Goal: Find specific page/section: Find specific page/section

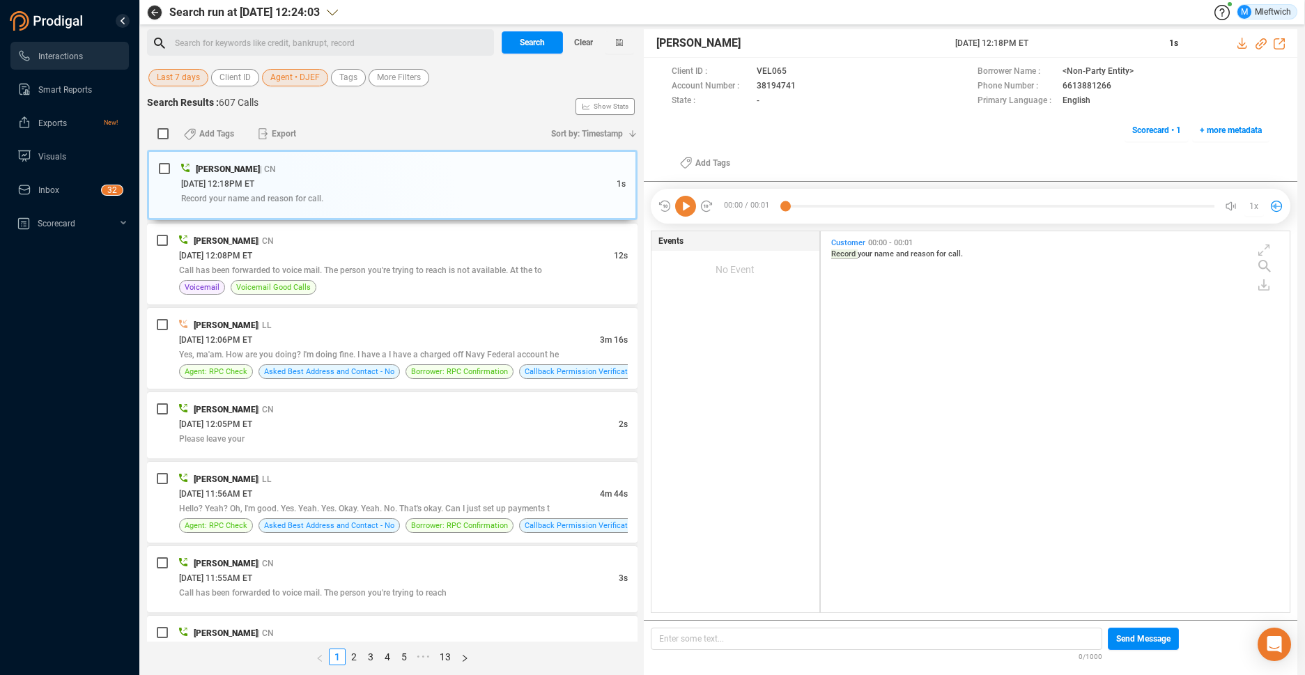
click at [261, 33] on div "Search for keywords like credit, bankrupt, record ﻿" at bounding box center [332, 43] width 315 height 21
click at [280, 71] on span "Agent • DJEF" at bounding box center [294, 77] width 49 height 17
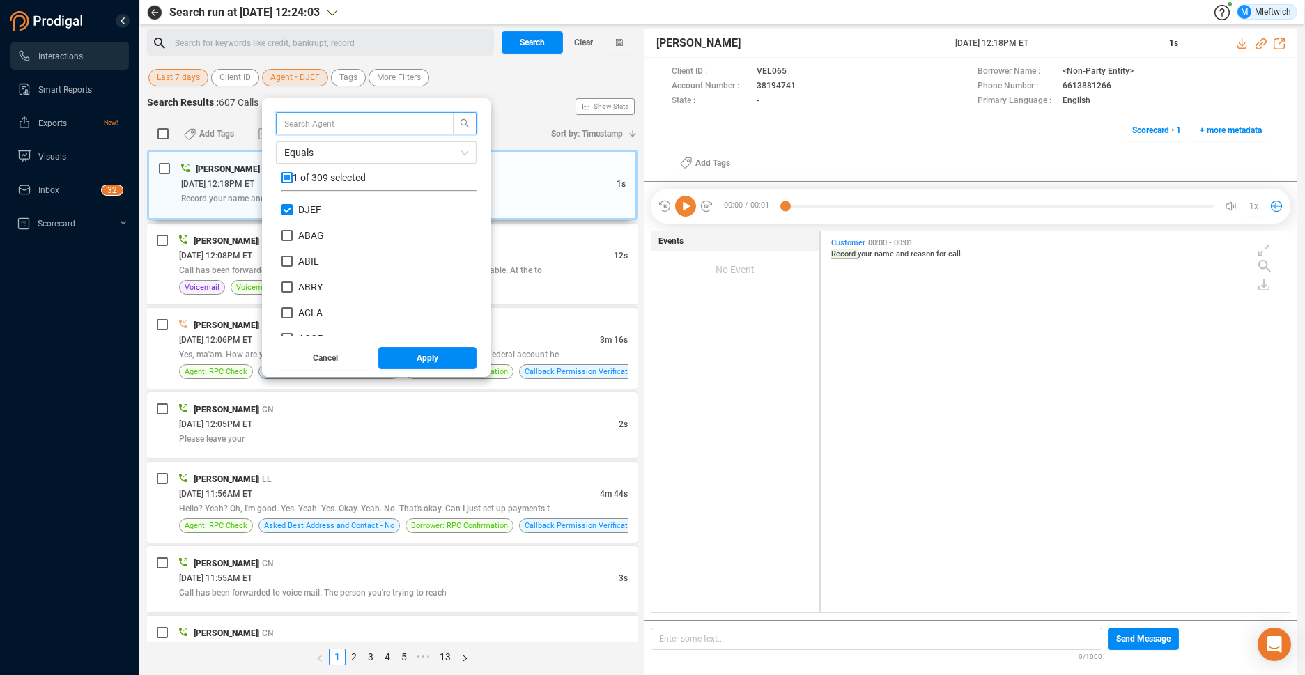
scroll to position [130, 188]
click at [286, 177] on input "checkbox" at bounding box center [286, 177] width 11 height 11
checkbox input "true"
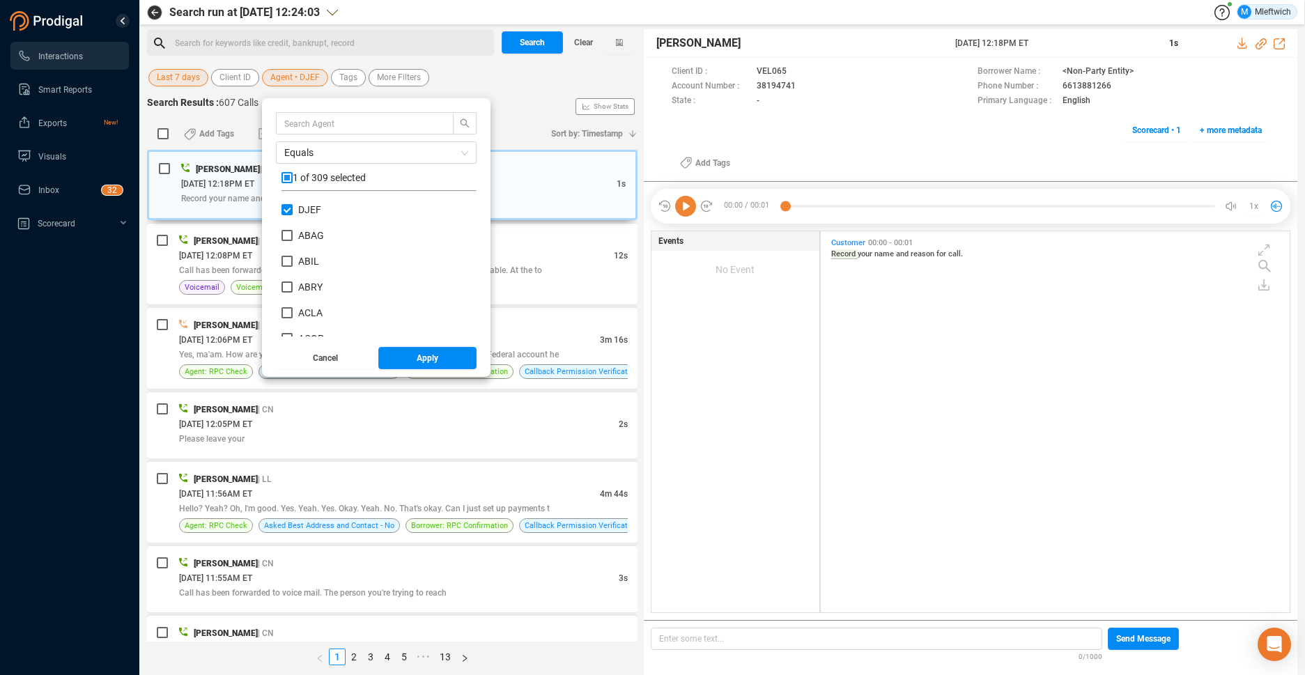
checkbox input "true"
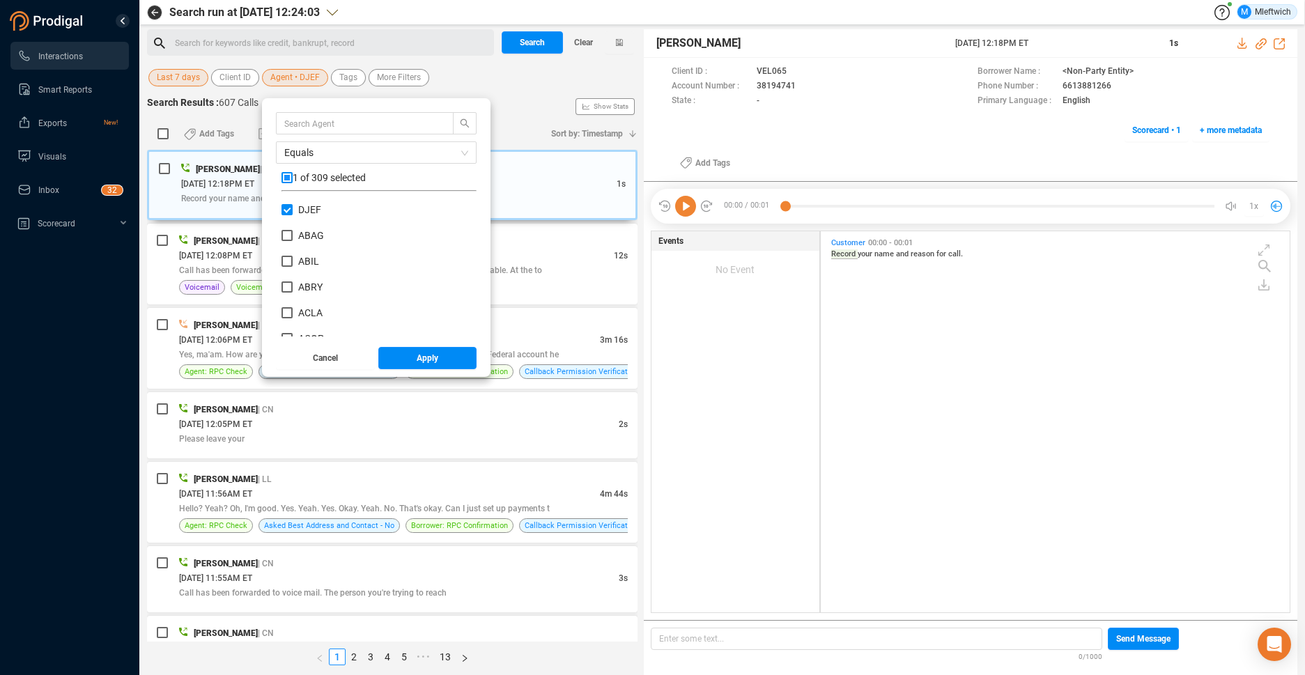
checkbox input "true"
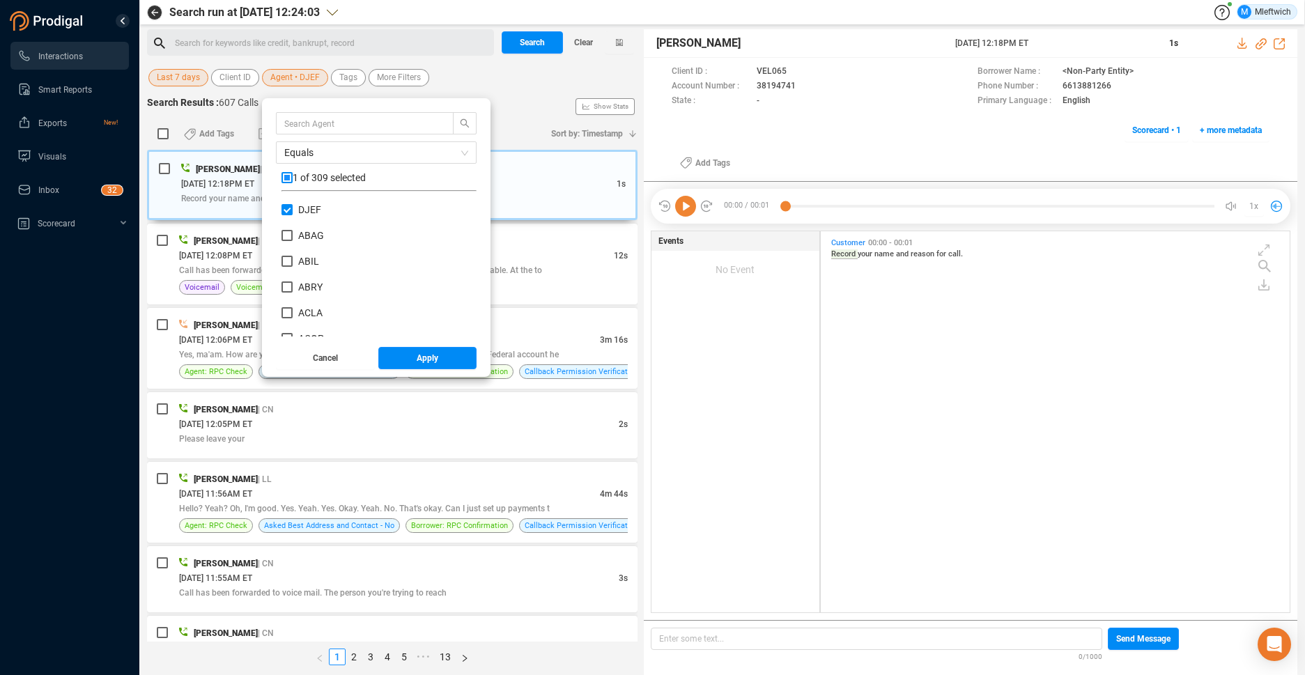
checkbox input "true"
click at [353, 121] on input "text" at bounding box center [358, 123] width 148 height 15
click at [286, 173] on input "checkbox" at bounding box center [286, 177] width 11 height 11
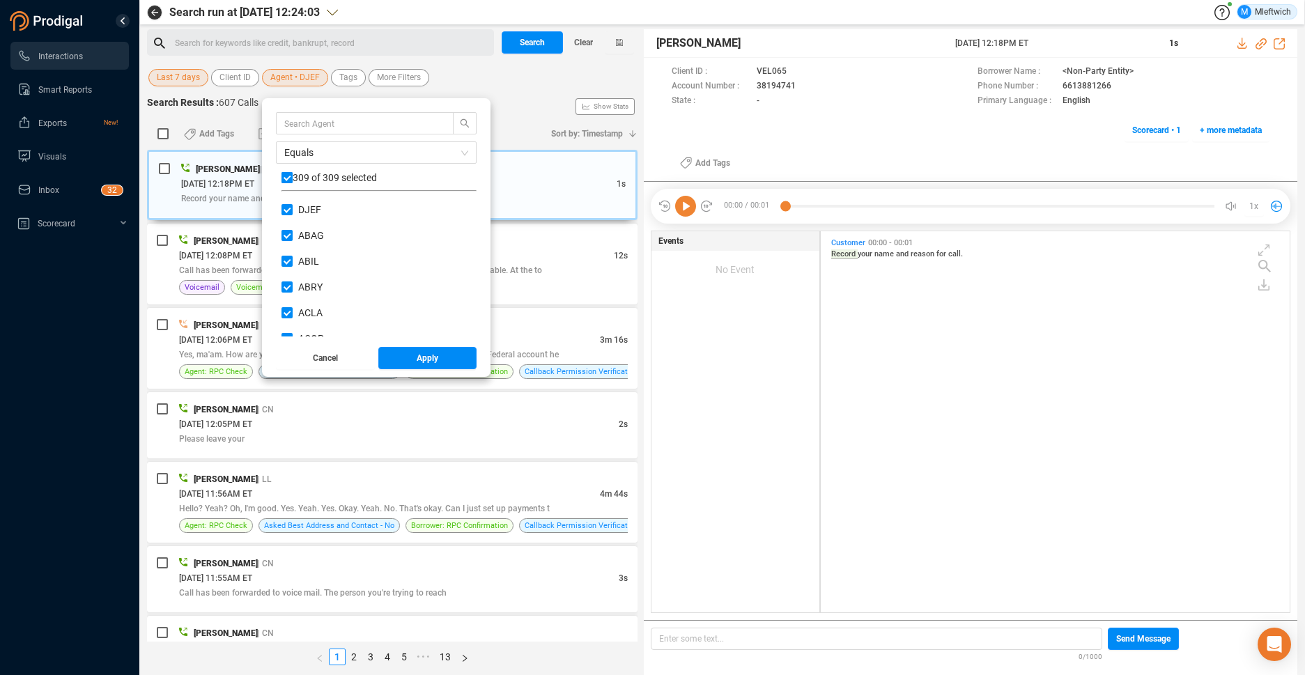
checkbox input "false"
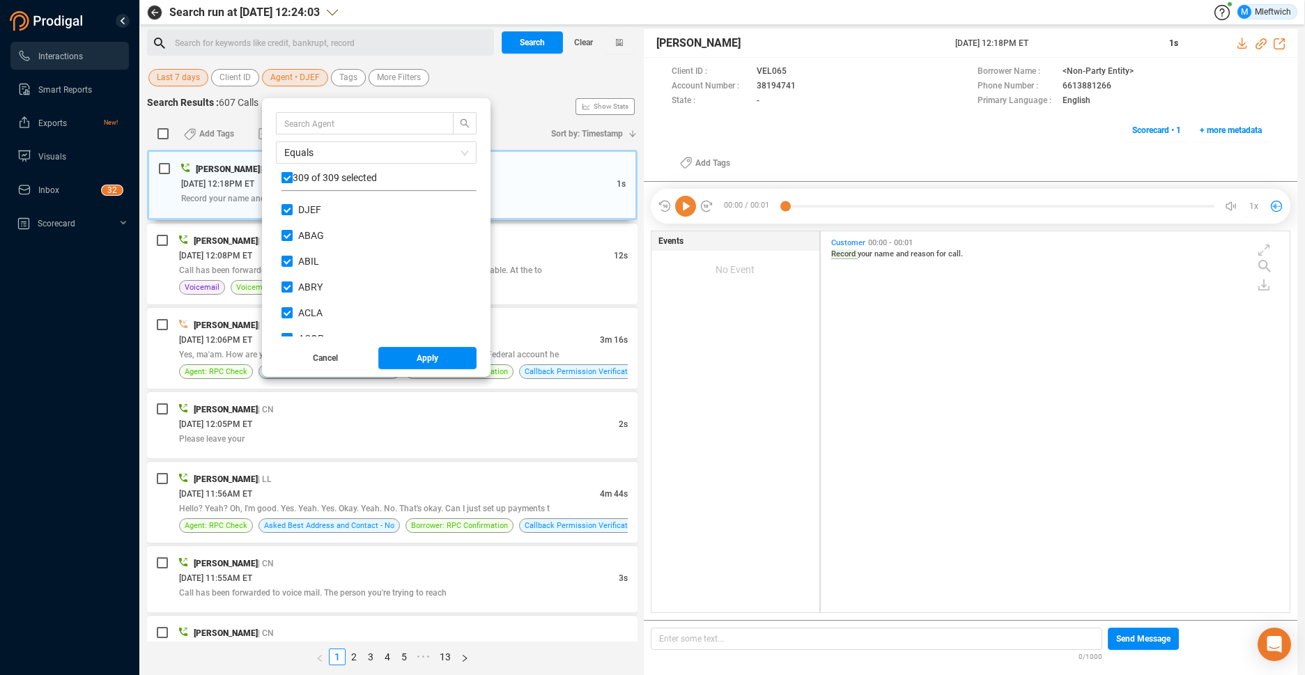
checkbox input "false"
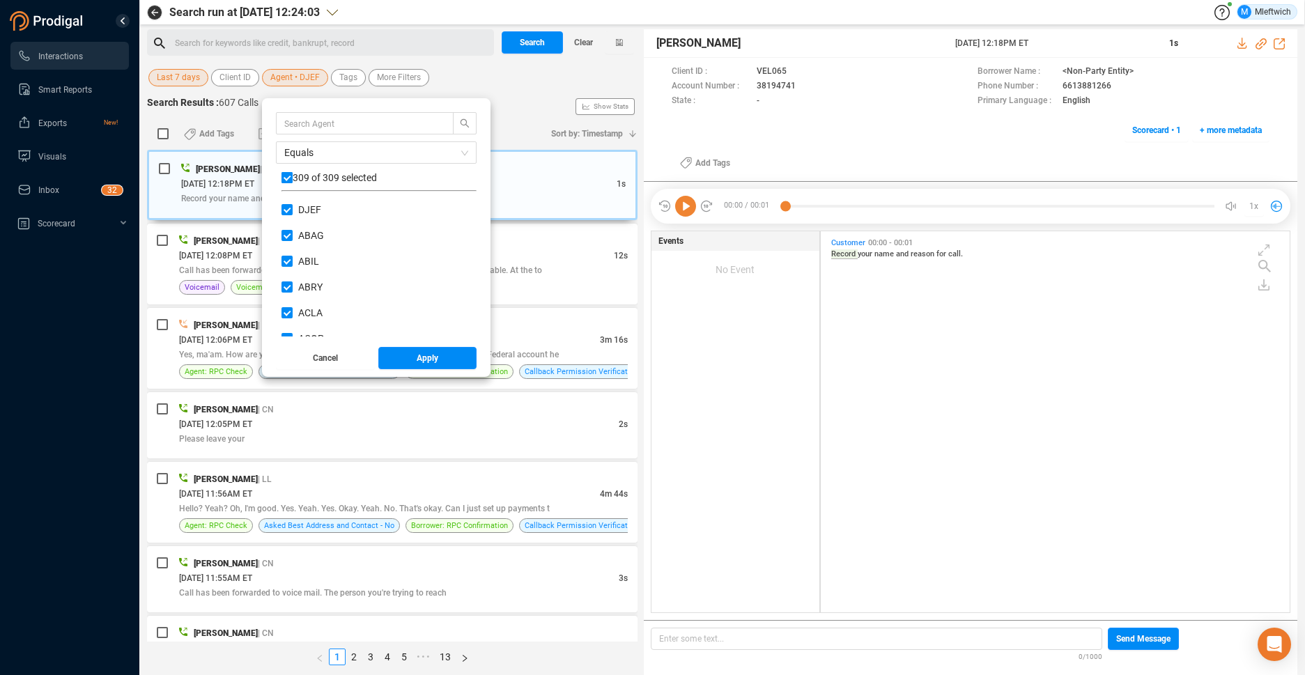
checkbox input "false"
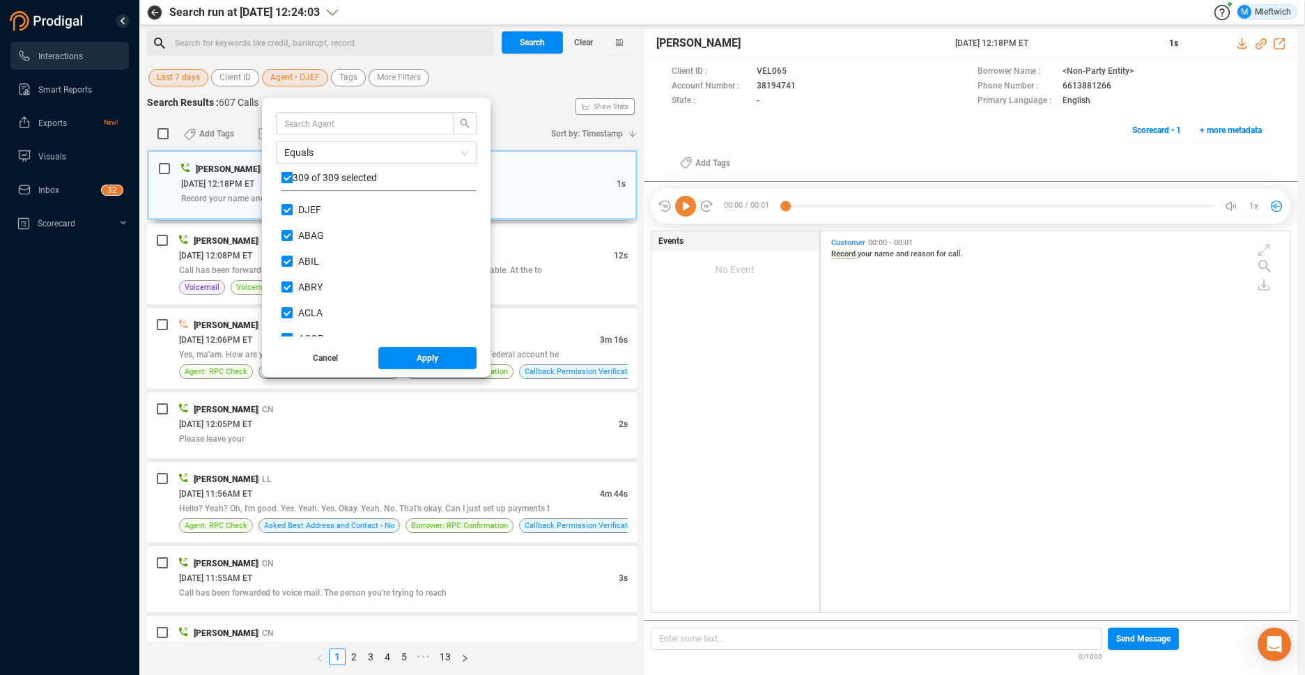
checkbox input "false"
click at [357, 123] on input "text" at bounding box center [358, 123] width 148 height 15
type input "DSHE"
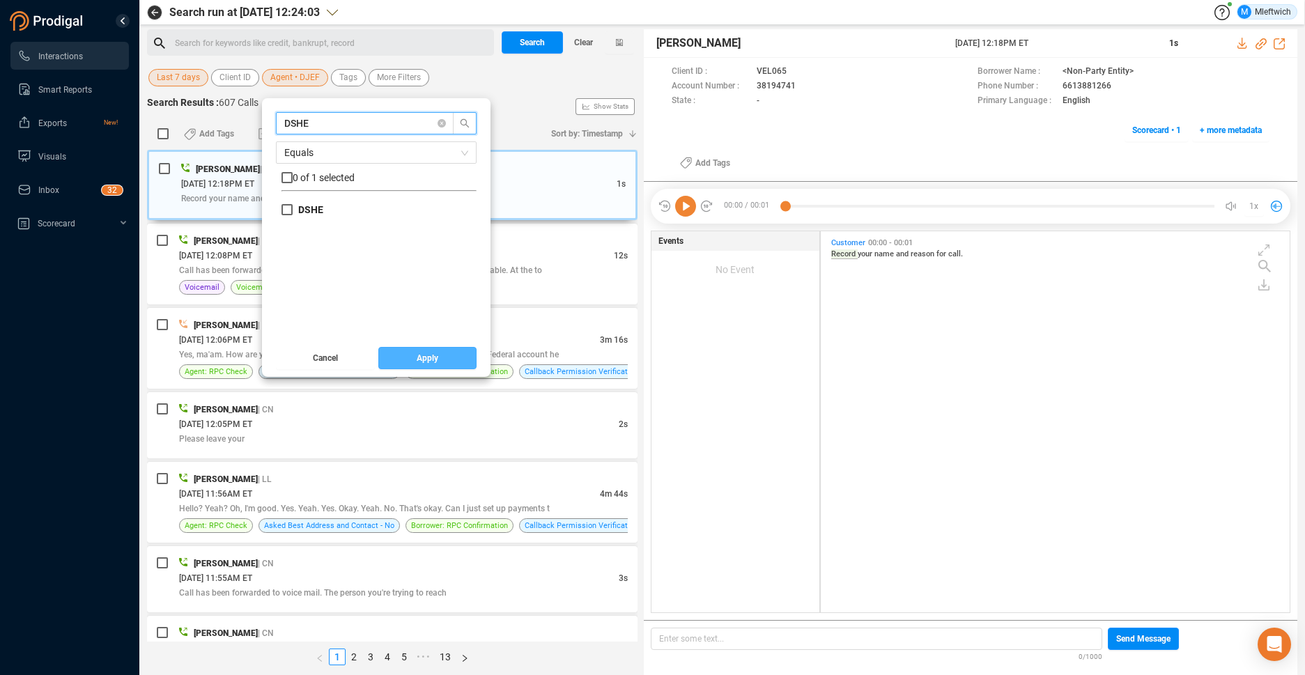
click at [453, 357] on button "Apply" at bounding box center [427, 358] width 99 height 22
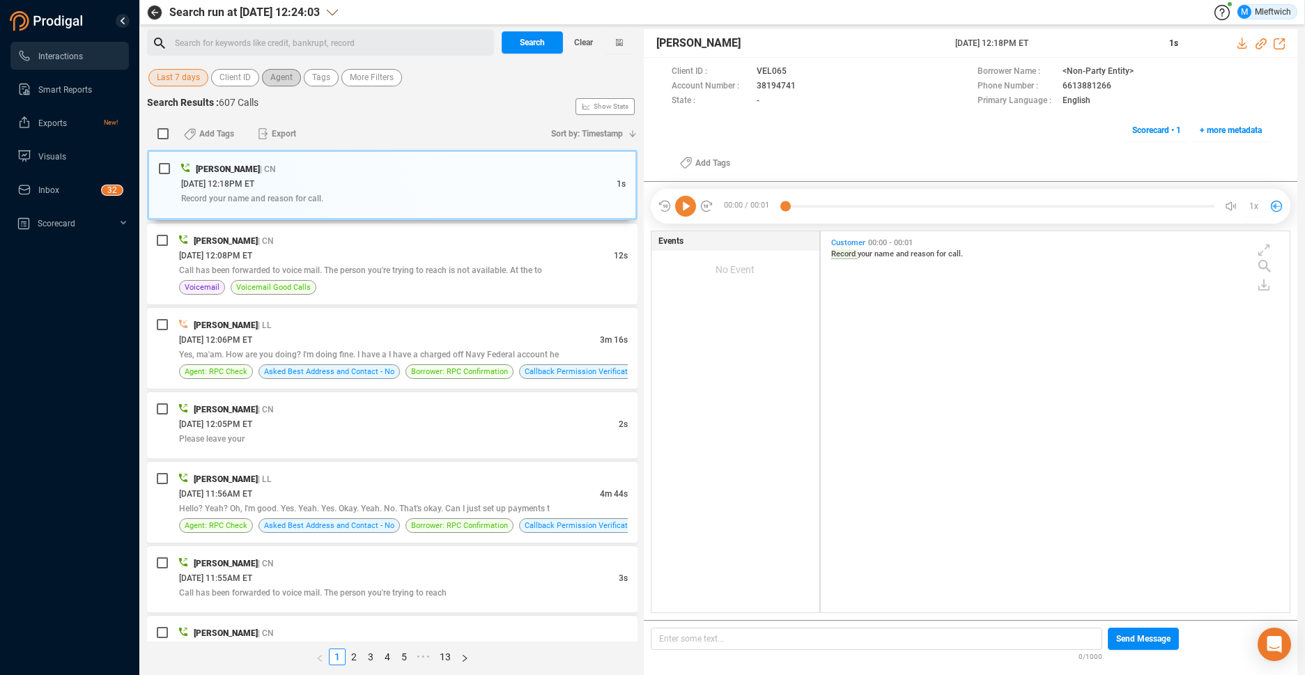
click at [279, 75] on span "Agent" at bounding box center [281, 77] width 22 height 17
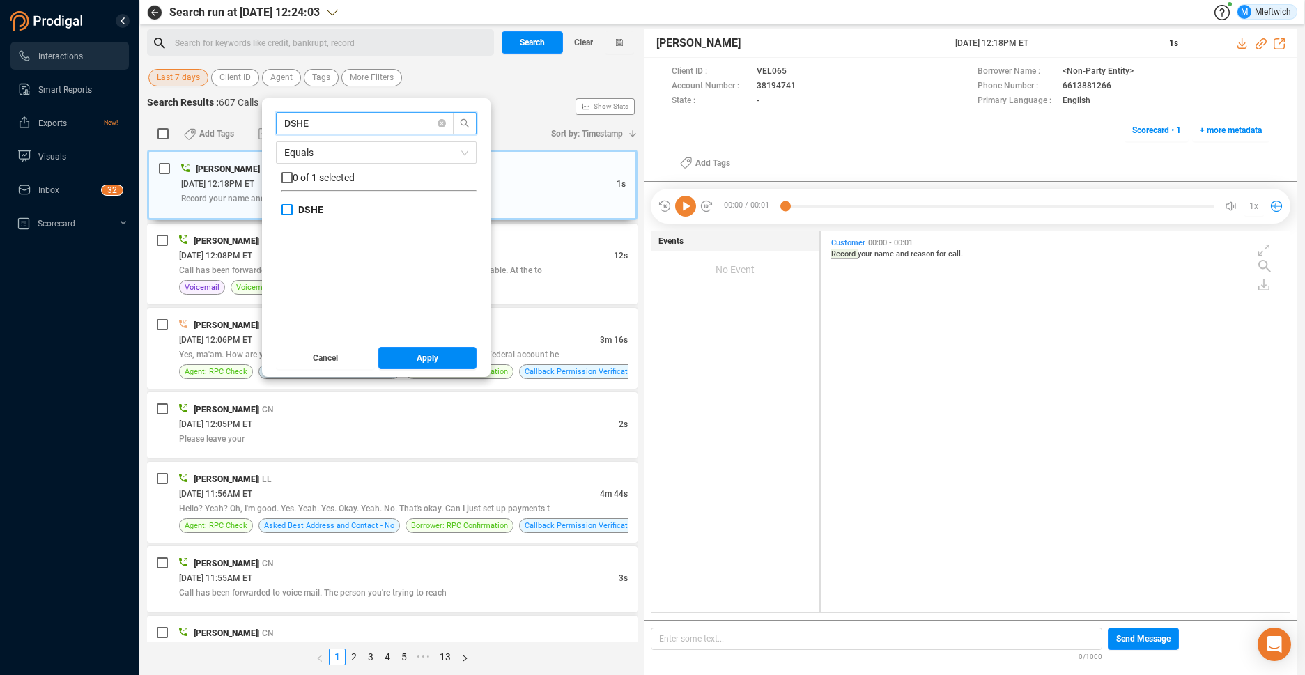
type input "DSHE"
click at [284, 204] on input "DSHE" at bounding box center [286, 209] width 11 height 11
checkbox input "true"
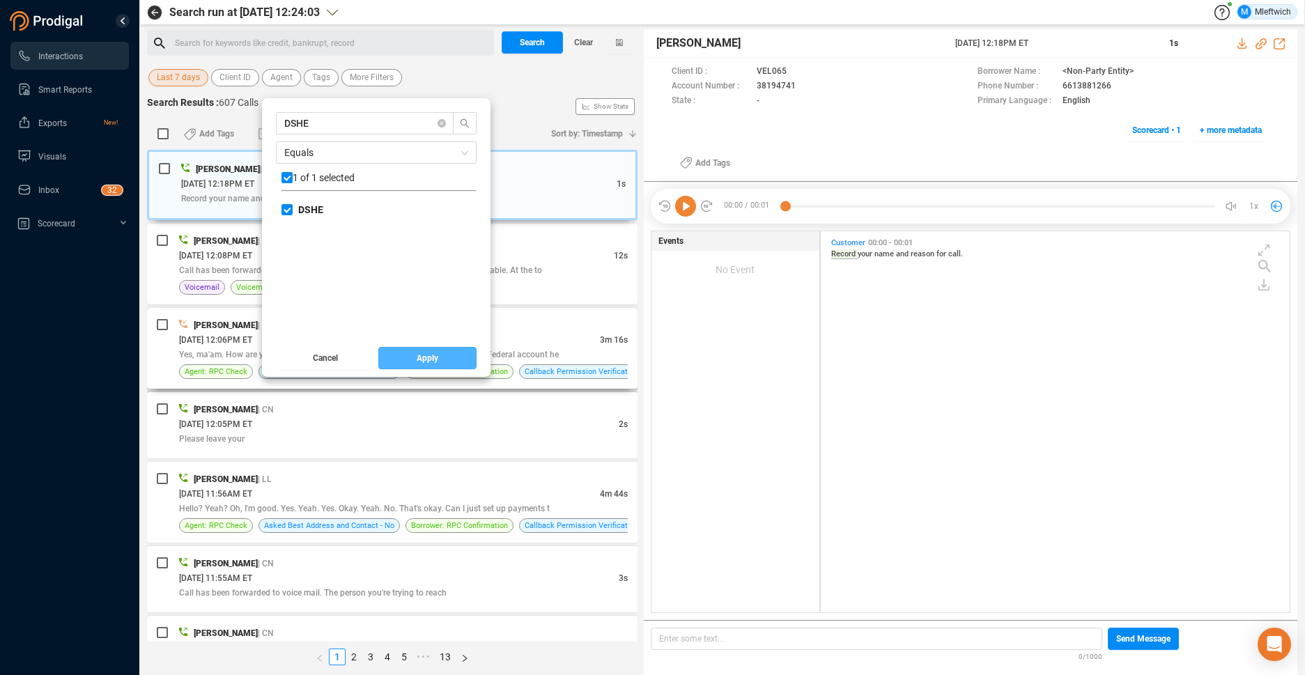
click at [427, 354] on span "Apply" at bounding box center [428, 358] width 22 height 22
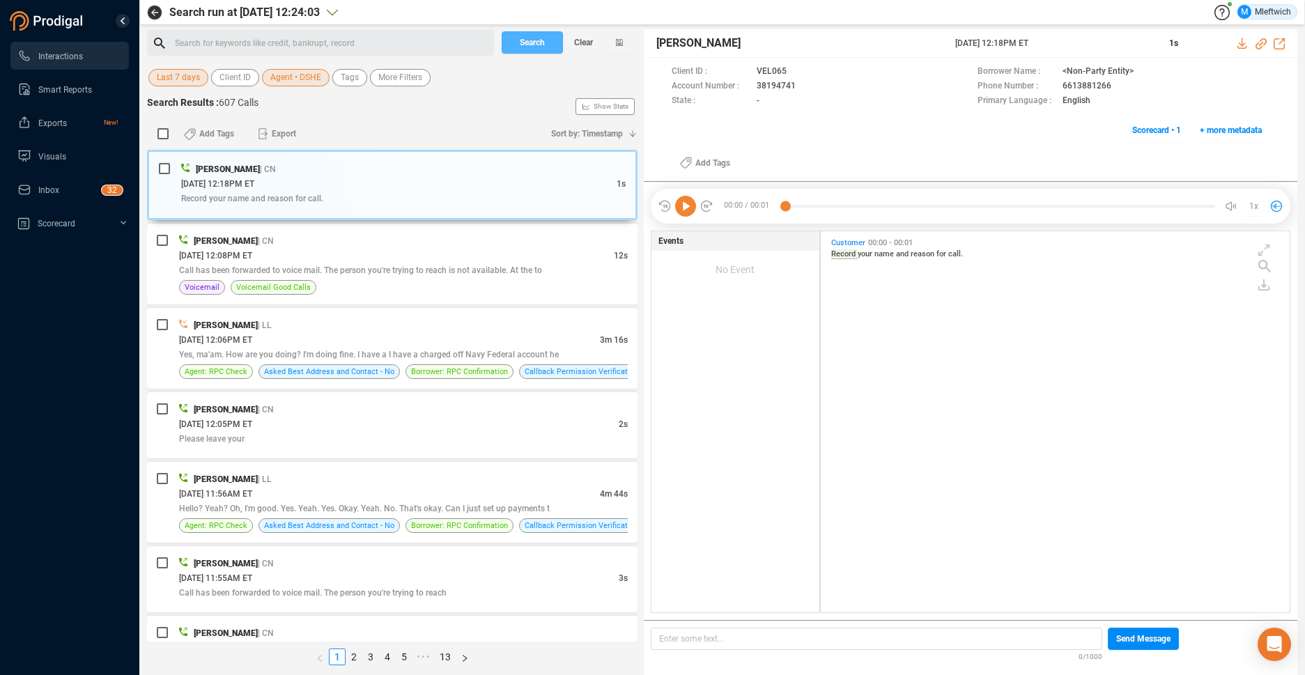
drag, startPoint x: 535, startPoint y: 35, endPoint x: 534, endPoint y: 45, distance: 9.8
click at [536, 35] on span "Search" at bounding box center [532, 42] width 25 height 22
click at [536, 35] on div "Search Clear" at bounding box center [567, 42] width 139 height 26
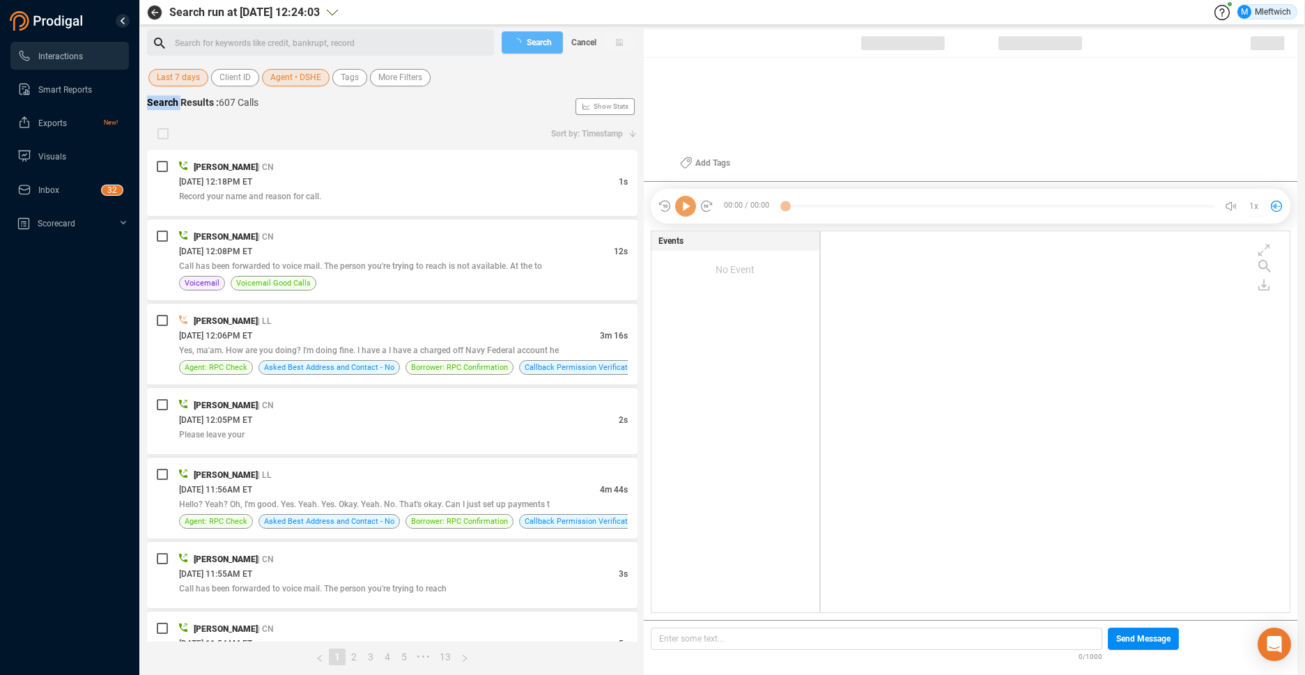
scroll to position [378, 461]
